Goal: Transaction & Acquisition: Purchase product/service

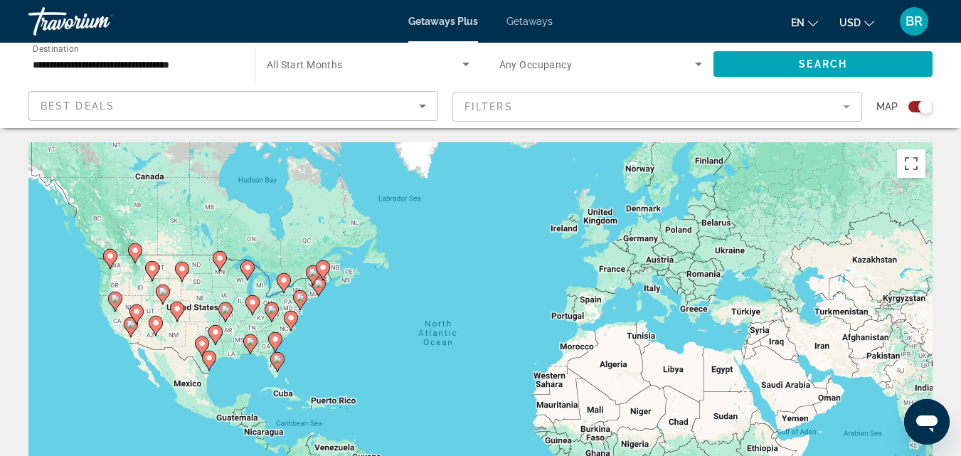
click at [54, 20] on div "Travorium" at bounding box center [99, 21] width 142 height 37
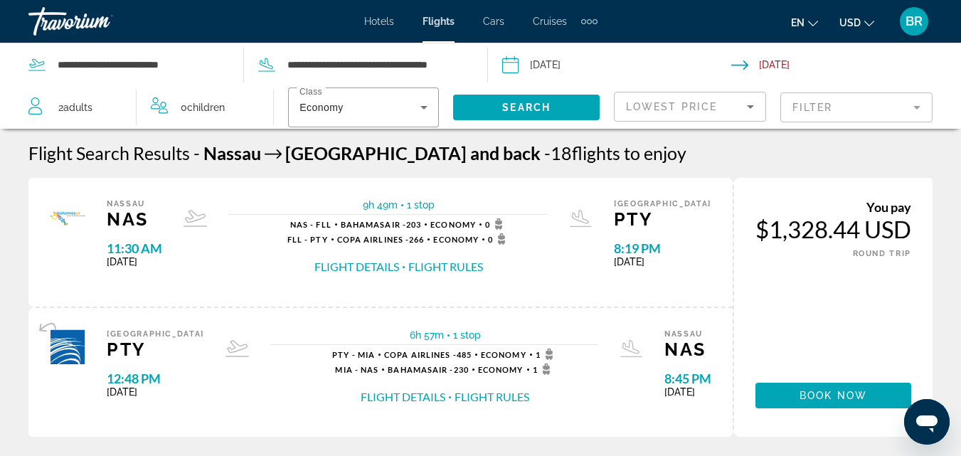
click at [453, 95] on button "Search" at bounding box center [526, 108] width 147 height 26
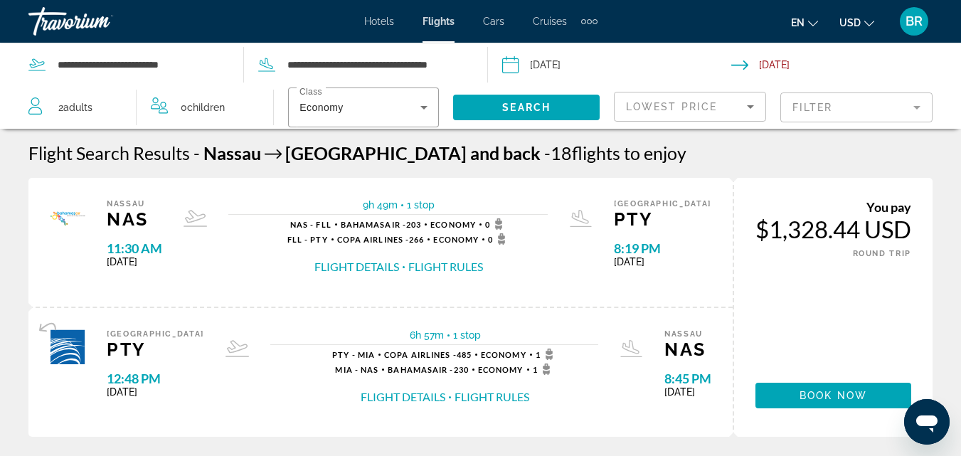
click at [453, 95] on button "Search" at bounding box center [526, 108] width 147 height 26
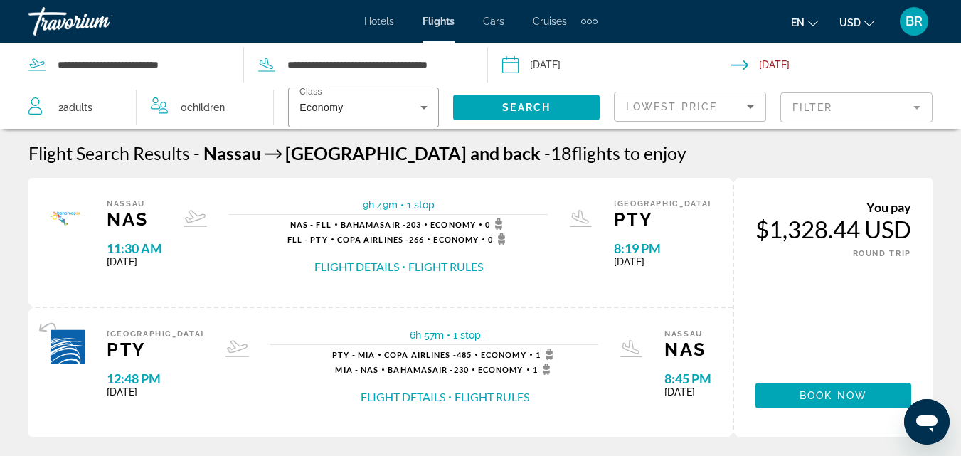
click at [453, 95] on button "Search" at bounding box center [526, 108] width 147 height 26
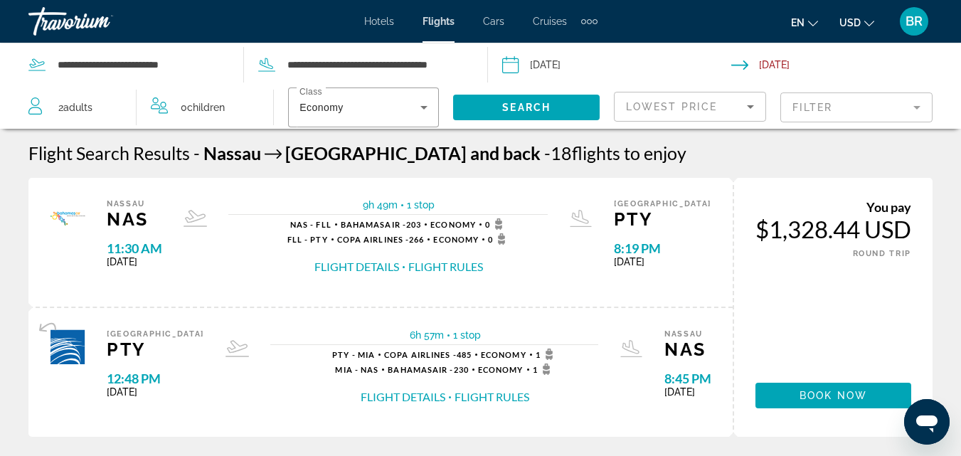
click at [453, 95] on button "Search" at bounding box center [526, 108] width 147 height 26
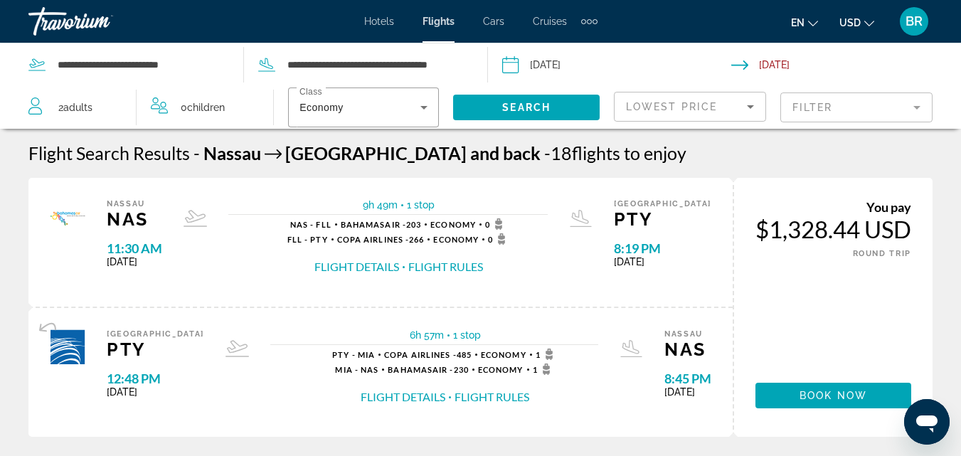
click at [453, 95] on button "Search" at bounding box center [526, 108] width 147 height 26
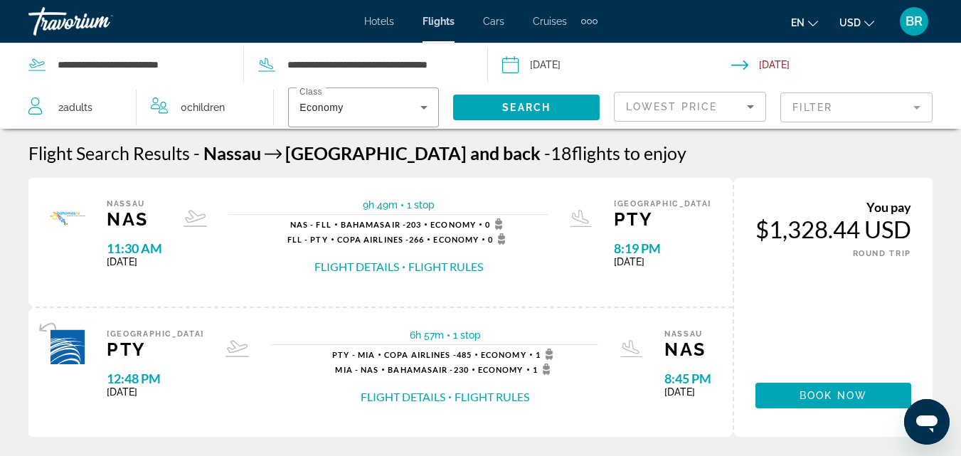
click at [453, 95] on button "Search" at bounding box center [526, 108] width 147 height 26
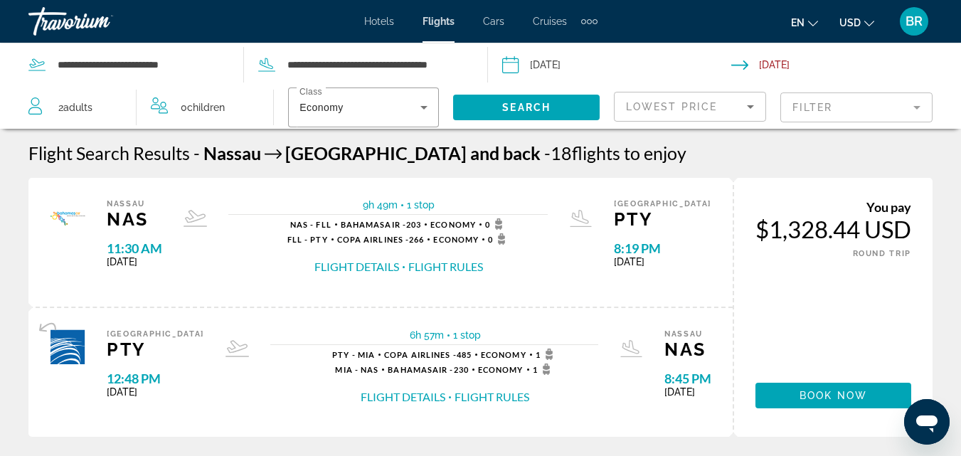
click at [453, 95] on button "Search" at bounding box center [526, 108] width 147 height 26
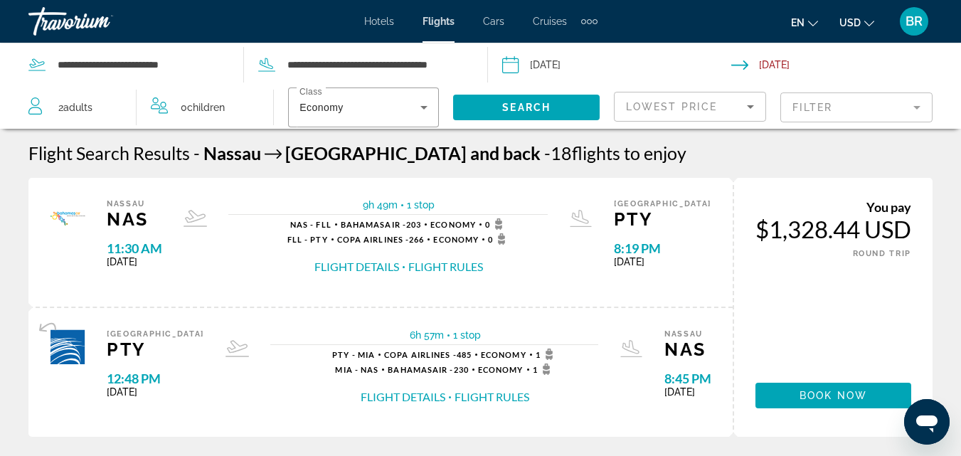
click at [453, 95] on button "Search" at bounding box center [526, 108] width 147 height 26
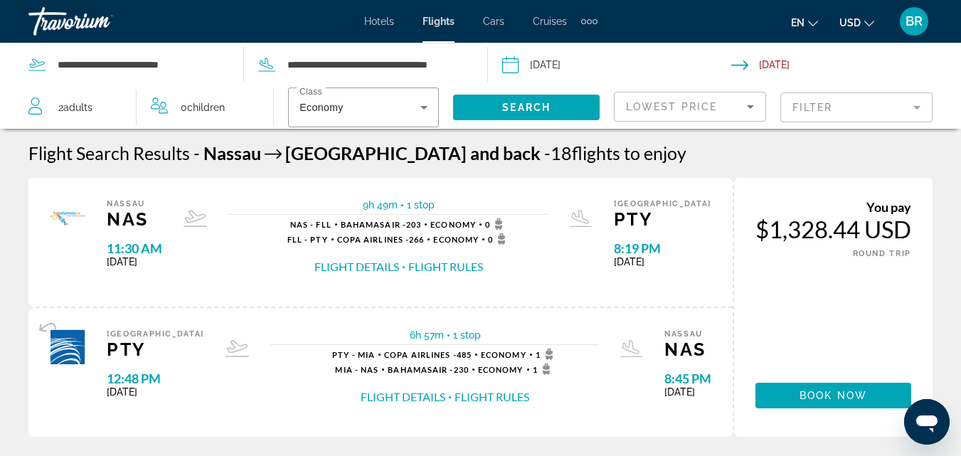
click at [453, 95] on button "Search" at bounding box center [526, 108] width 147 height 26
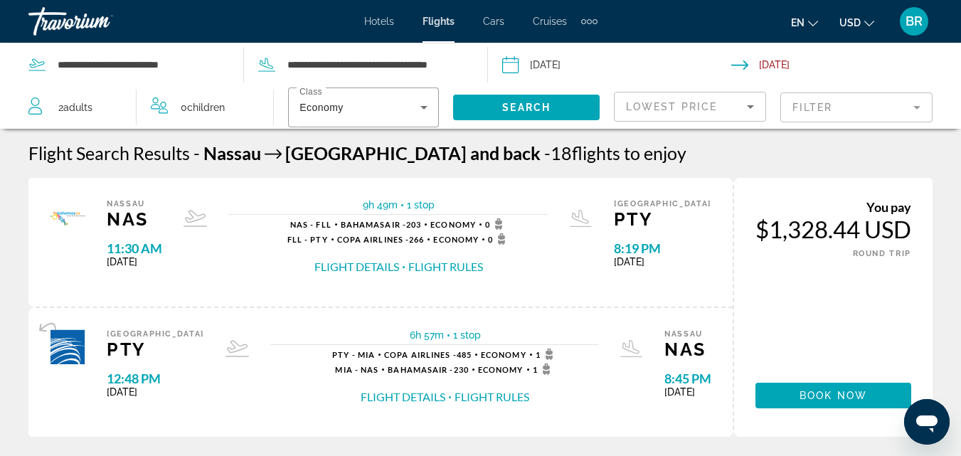
click at [453, 95] on button "Search" at bounding box center [526, 108] width 147 height 26
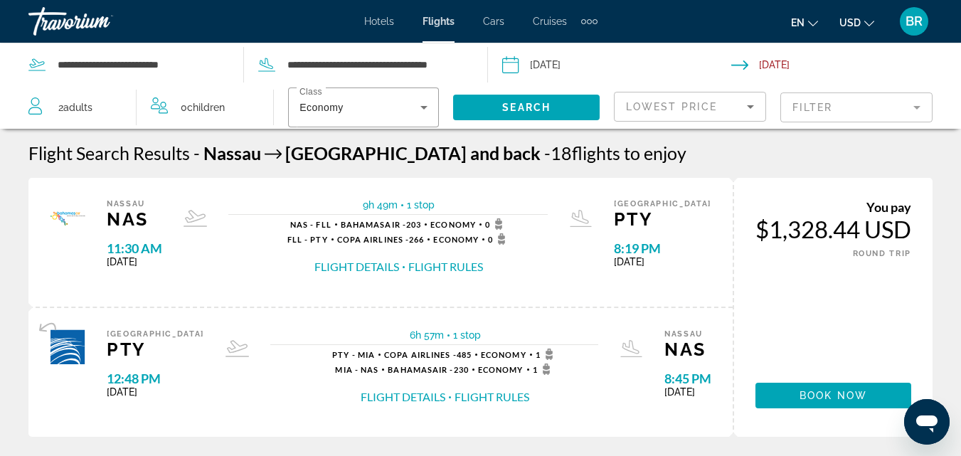
click at [453, 95] on button "Search" at bounding box center [526, 108] width 147 height 26
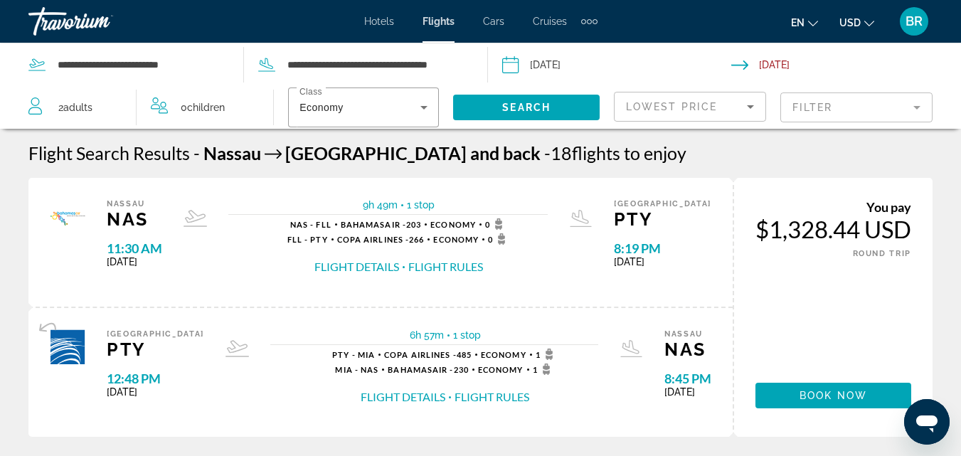
click at [453, 95] on button "Search" at bounding box center [526, 108] width 147 height 26
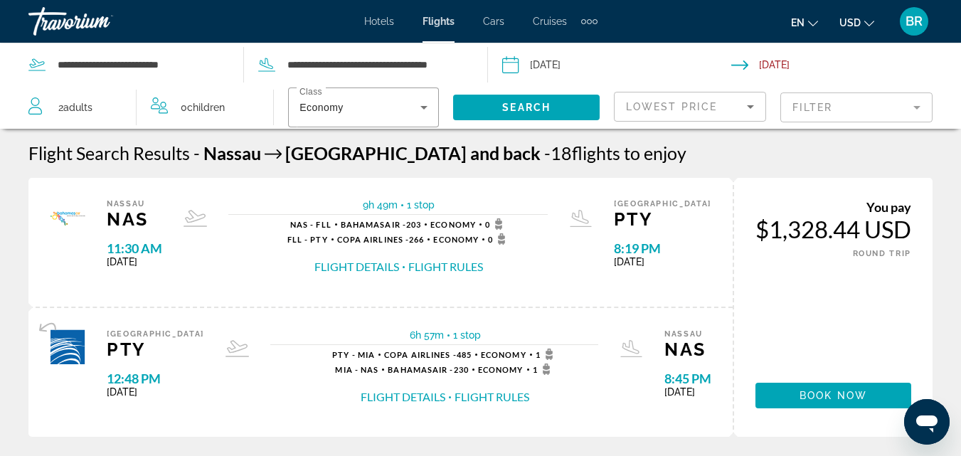
click at [453, 95] on button "Search" at bounding box center [526, 108] width 147 height 26
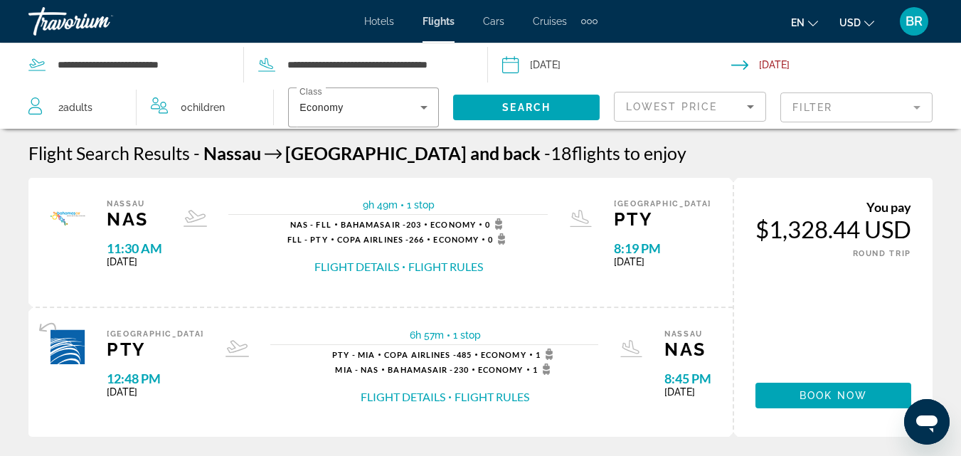
click at [453, 95] on button "Search" at bounding box center [526, 108] width 147 height 26
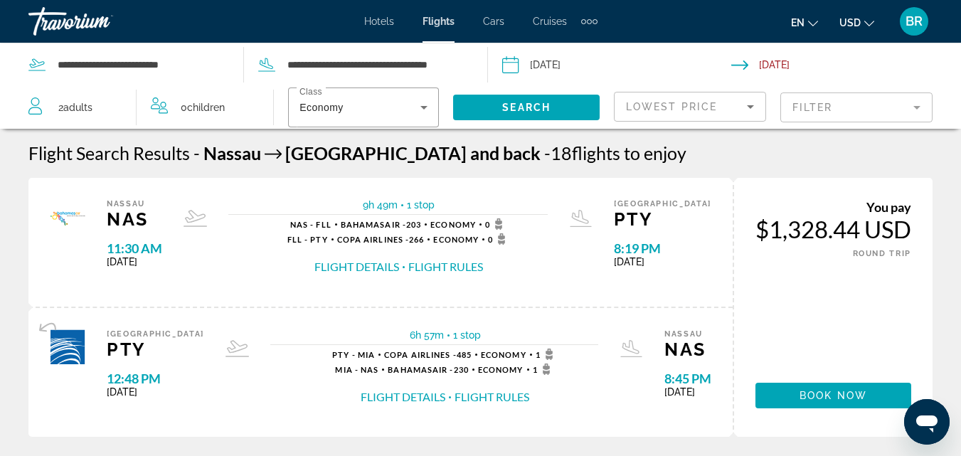
click at [453, 95] on button "Search" at bounding box center [526, 108] width 147 height 26
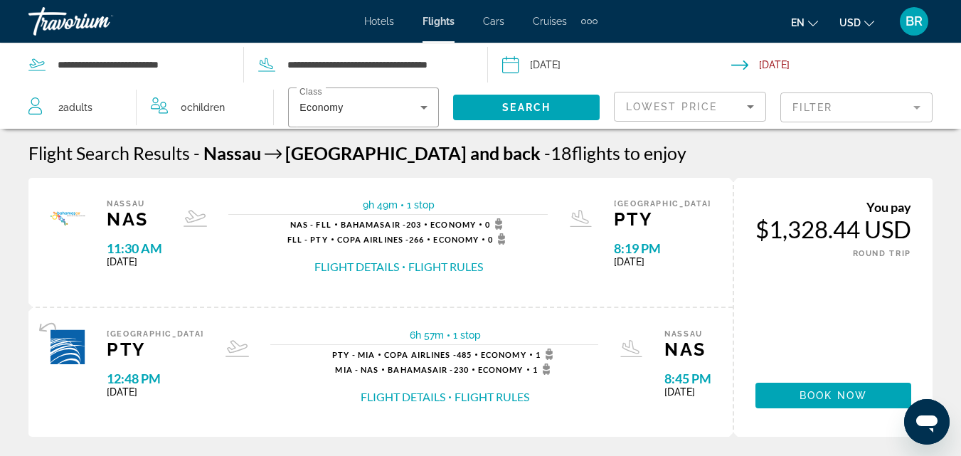
click at [453, 95] on button "Search" at bounding box center [526, 108] width 147 height 26
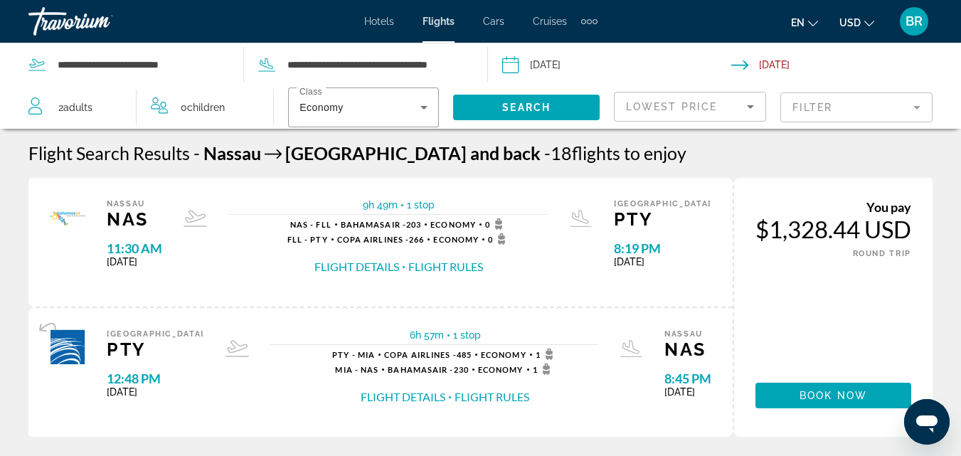
click at [453, 95] on button "Search" at bounding box center [526, 108] width 147 height 26
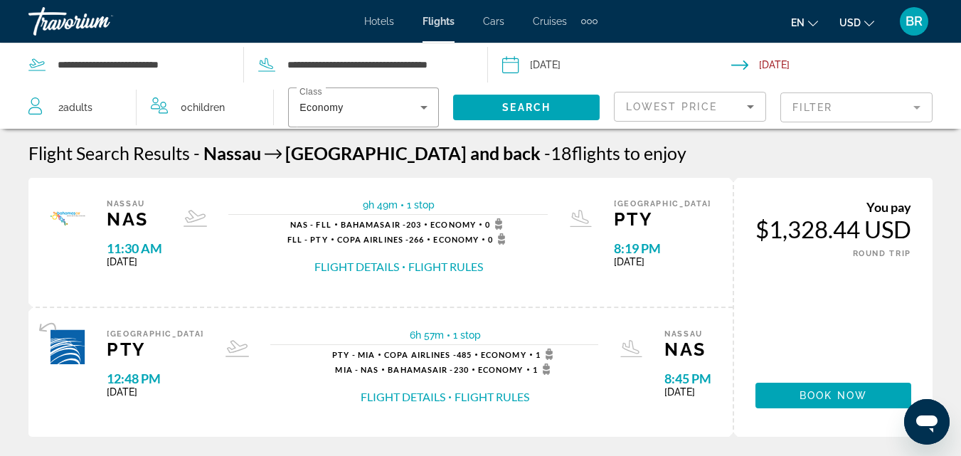
click at [453, 95] on button "Search" at bounding box center [526, 108] width 147 height 26
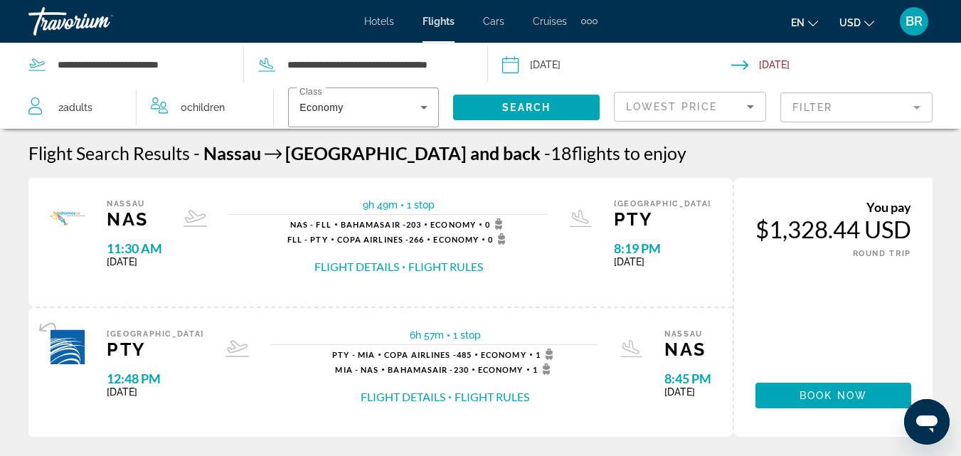
click at [453, 95] on button "Search" at bounding box center [526, 108] width 147 height 26
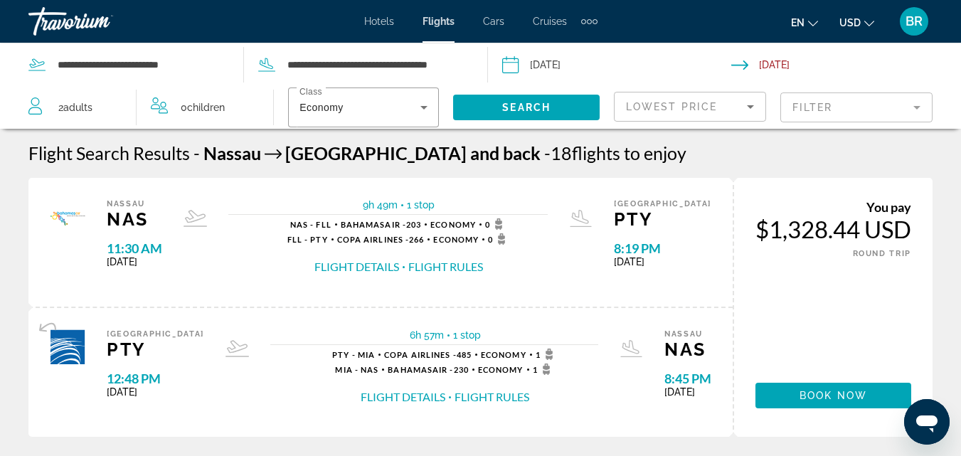
click at [453, 95] on button "Search" at bounding box center [526, 108] width 147 height 26
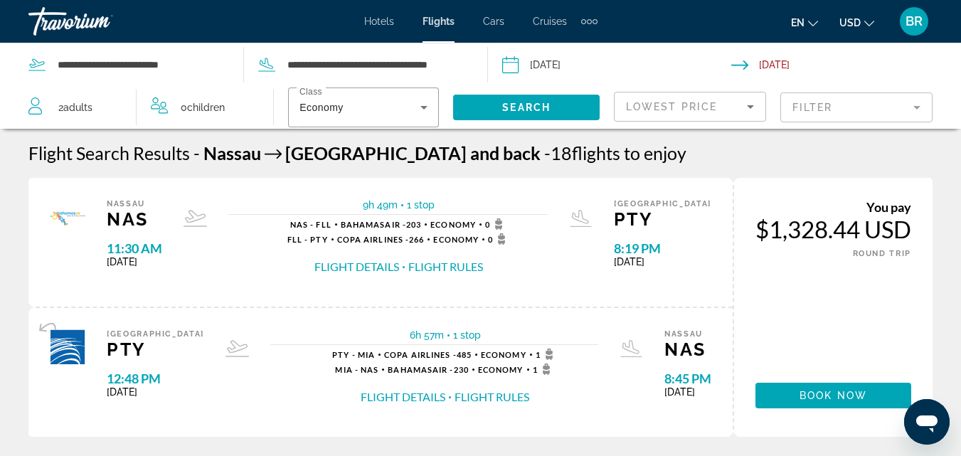
click at [453, 95] on button "Search" at bounding box center [526, 108] width 147 height 26
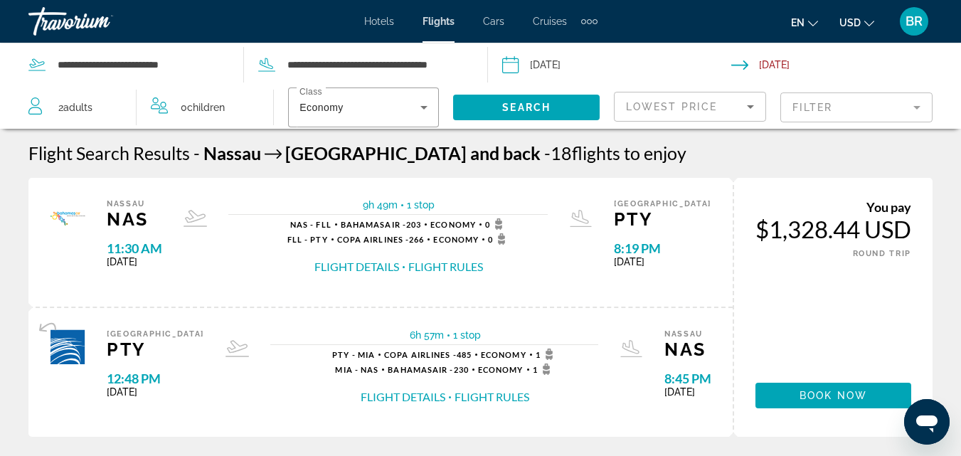
click at [453, 95] on button "Search" at bounding box center [526, 108] width 147 height 26
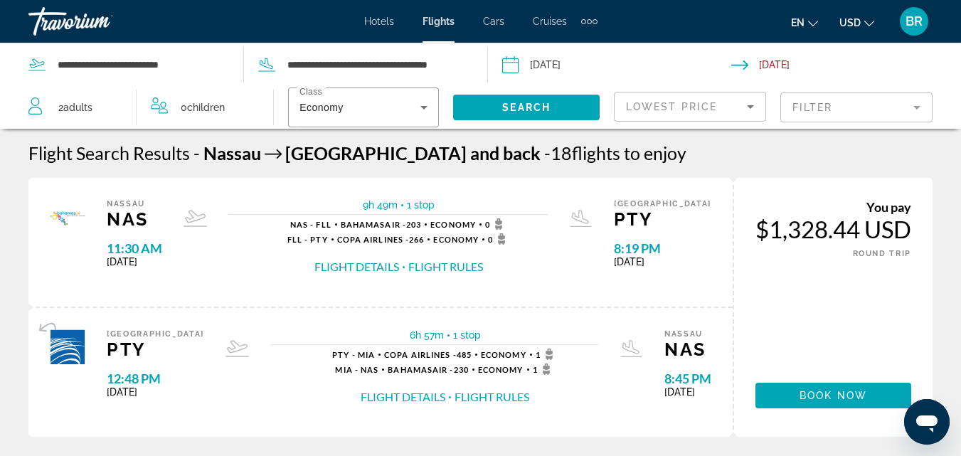
click at [453, 95] on button "Search" at bounding box center [526, 108] width 147 height 26
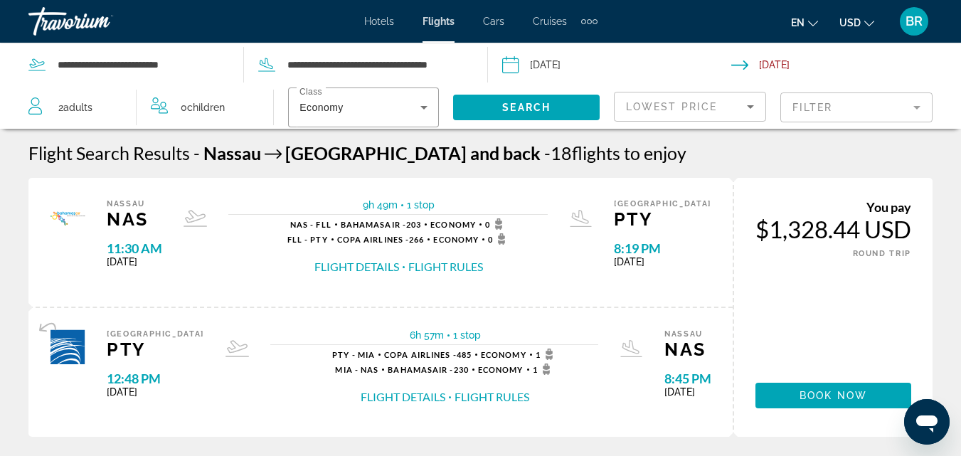
click at [453, 95] on button "Search" at bounding box center [526, 108] width 147 height 26
